Goal: Information Seeking & Learning: Learn about a topic

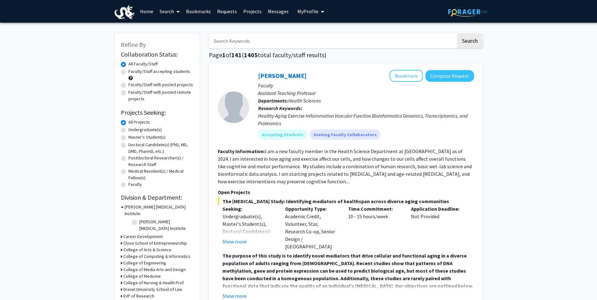
click at [132, 130] on label "Undergraduate(s)" at bounding box center [144, 129] width 33 height 7
click at [132, 130] on input "Undergraduate(s)" at bounding box center [130, 128] width 4 height 4
radio input "true"
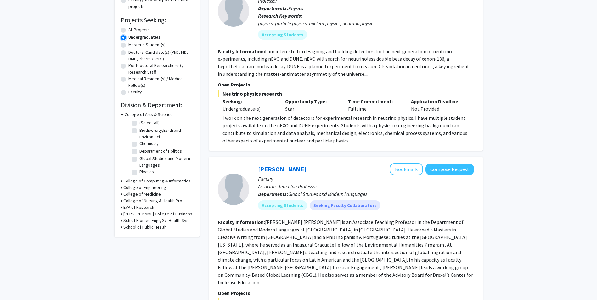
scroll to position [94, 0]
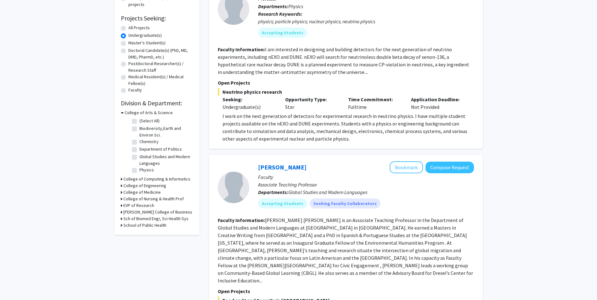
click at [128, 177] on h3 "College of Computing & Informatics" at bounding box center [156, 179] width 67 height 7
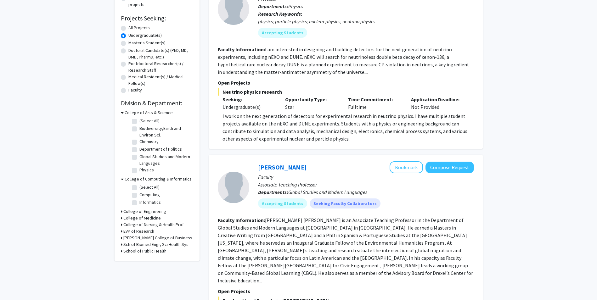
click at [139, 187] on label "(Select All)" at bounding box center [149, 187] width 20 height 7
click at [139, 187] on input "(Select All)" at bounding box center [141, 186] width 4 height 4
checkbox input "true"
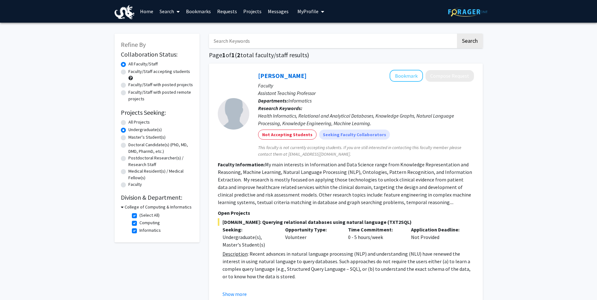
click at [139, 216] on label "(Select All)" at bounding box center [149, 215] width 20 height 7
click at [139, 216] on input "(Select All)" at bounding box center [141, 214] width 4 height 4
checkbox input "false"
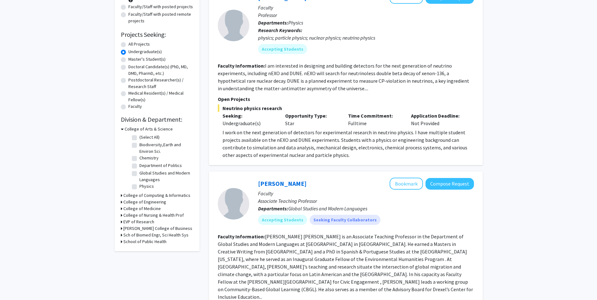
scroll to position [126, 0]
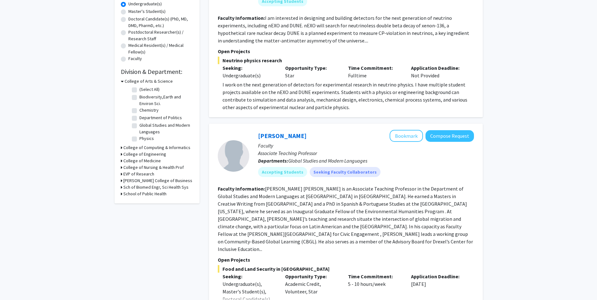
click at [136, 149] on h3 "College of Computing & Informatics" at bounding box center [156, 147] width 67 height 7
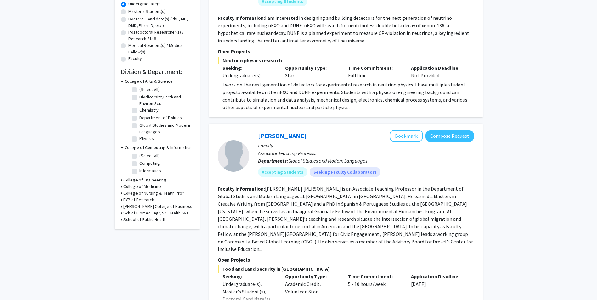
click at [134, 147] on h3 "College of Computing & Informatics" at bounding box center [158, 147] width 67 height 7
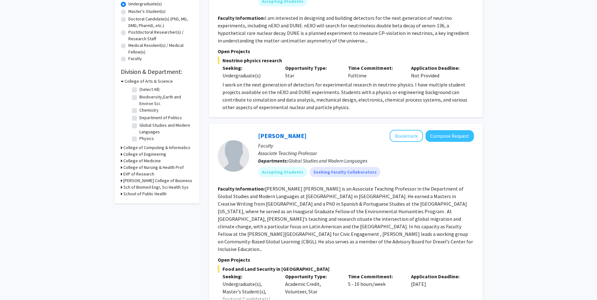
click at [137, 119] on fg-checkbox "Department of Politics Department of Politics" at bounding box center [162, 118] width 60 height 8
click at [136, 119] on fg-checkbox "Department of Politics Department of Politics" at bounding box center [162, 118] width 60 height 8
click at [139, 119] on label "Department of Politics" at bounding box center [160, 117] width 42 height 7
click at [139, 119] on input "Department of Politics" at bounding box center [141, 116] width 4 height 4
checkbox input "true"
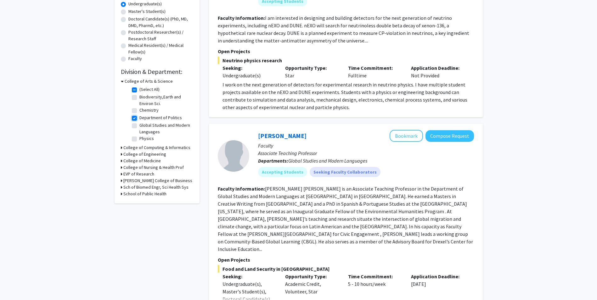
checkbox input "true"
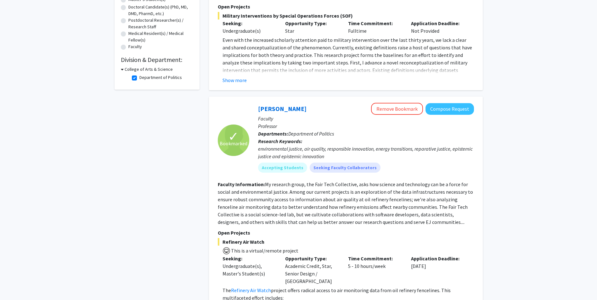
scroll to position [220, 0]
